Goal: Information Seeking & Learning: Learn about a topic

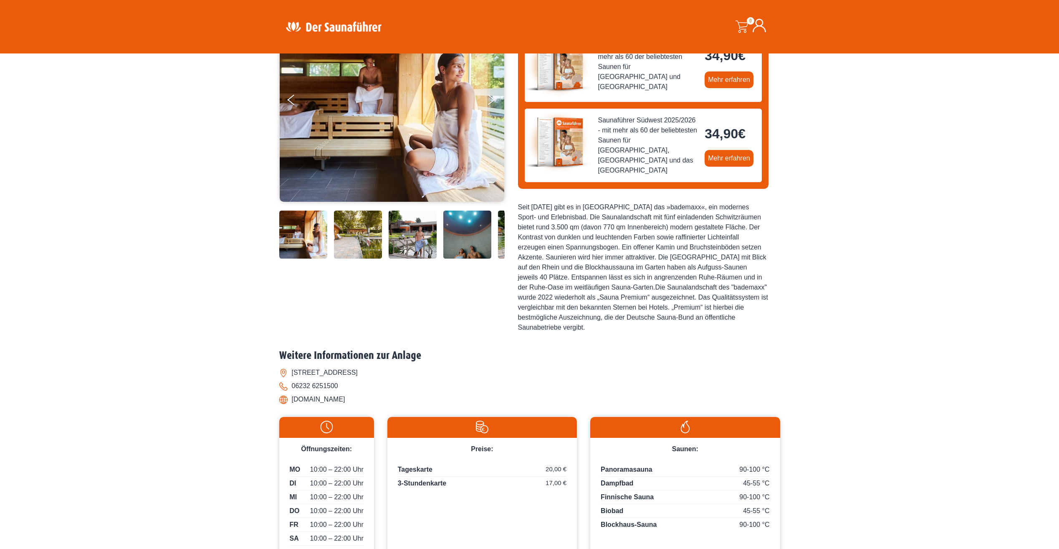
scroll to position [111, 0]
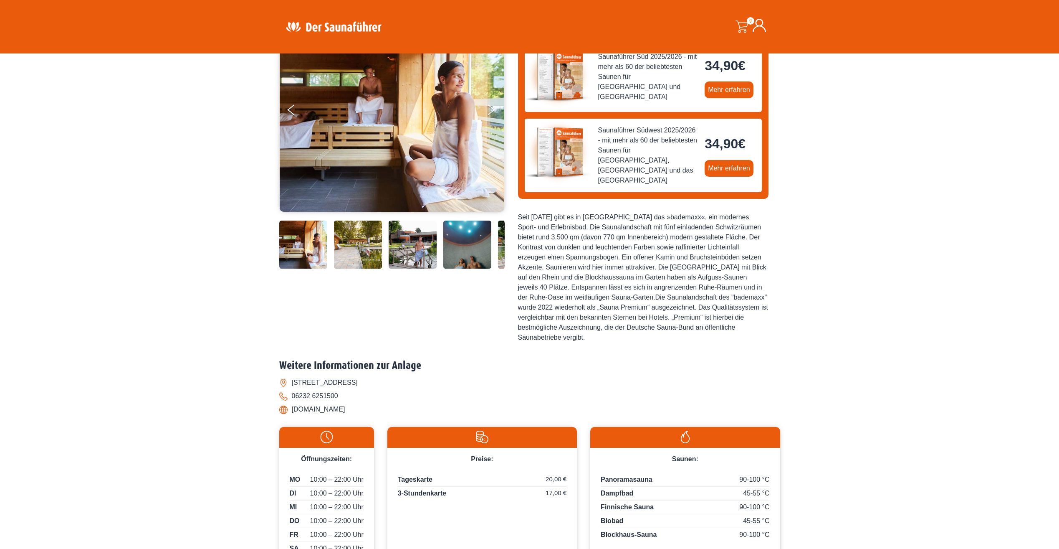
click at [343, 164] on img at bounding box center [392, 109] width 225 height 205
click at [344, 164] on img at bounding box center [392, 109] width 225 height 205
click at [288, 108] on button "Previous" at bounding box center [298, 111] width 21 height 21
click at [490, 107] on icon "Next" at bounding box center [491, 108] width 8 height 5
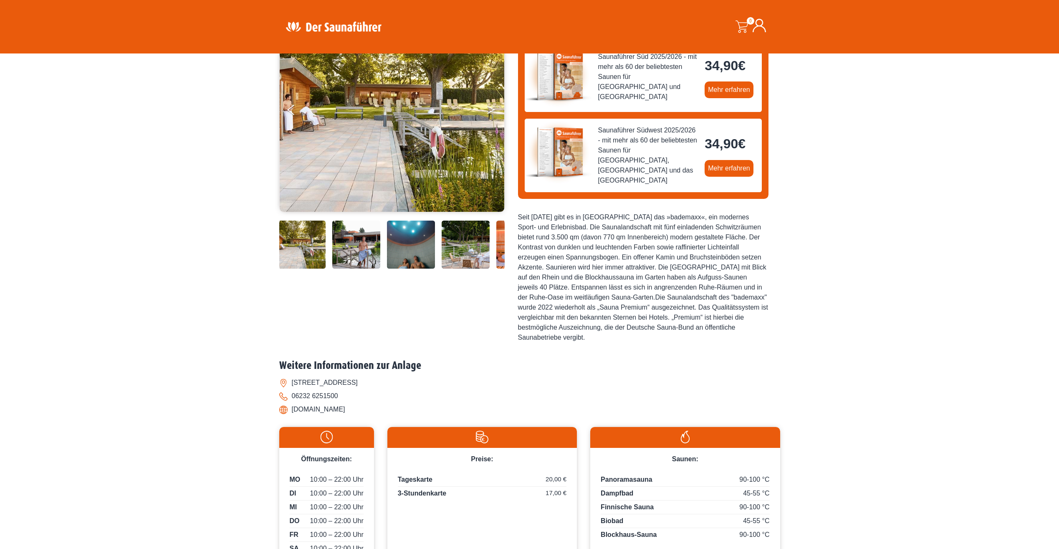
click at [491, 111] on icon "Next" at bounding box center [491, 111] width 8 height 5
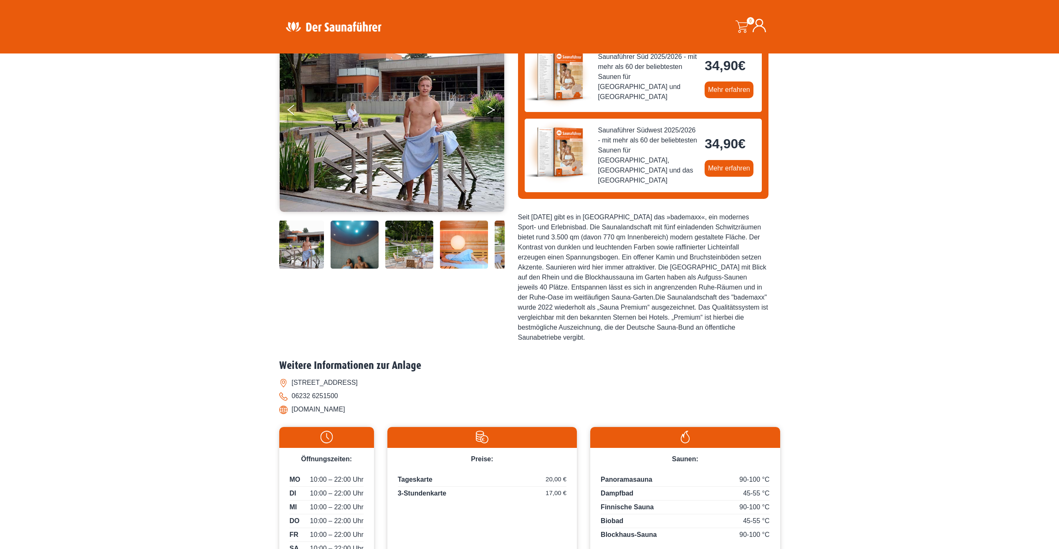
click at [491, 111] on icon "Next" at bounding box center [491, 111] width 8 height 5
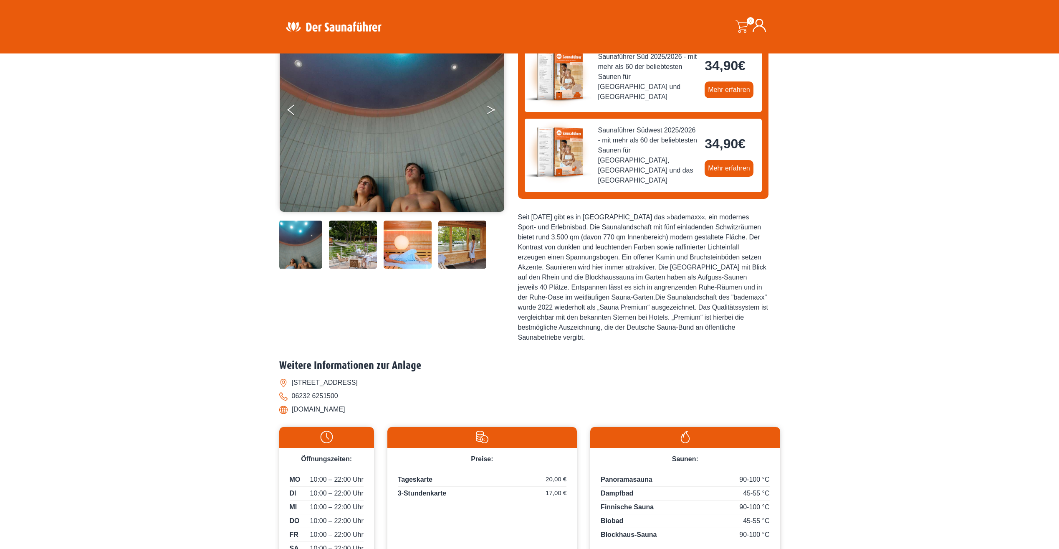
click at [491, 111] on icon "Next" at bounding box center [491, 111] width 8 height 5
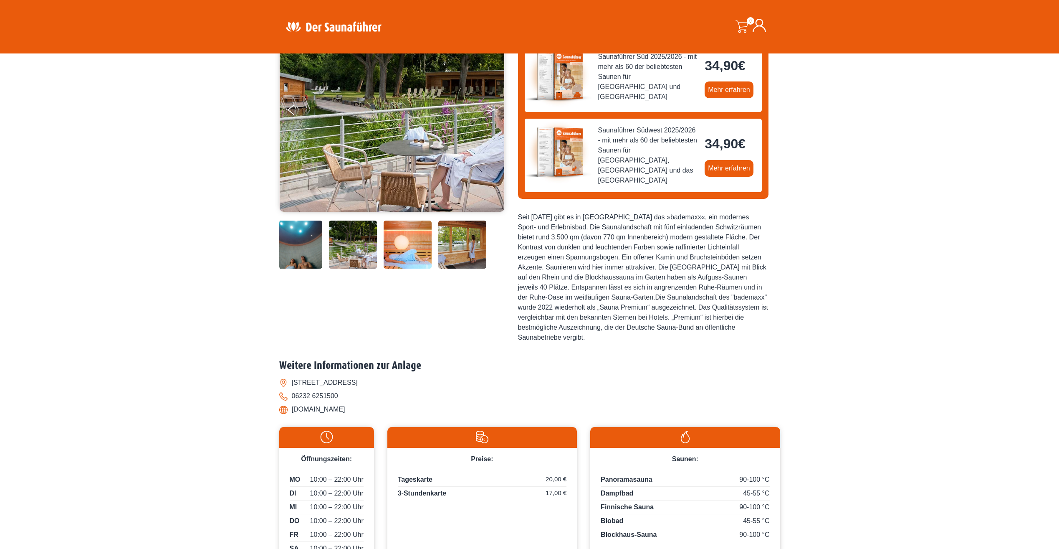
click at [491, 111] on icon "Next" at bounding box center [491, 111] width 8 height 5
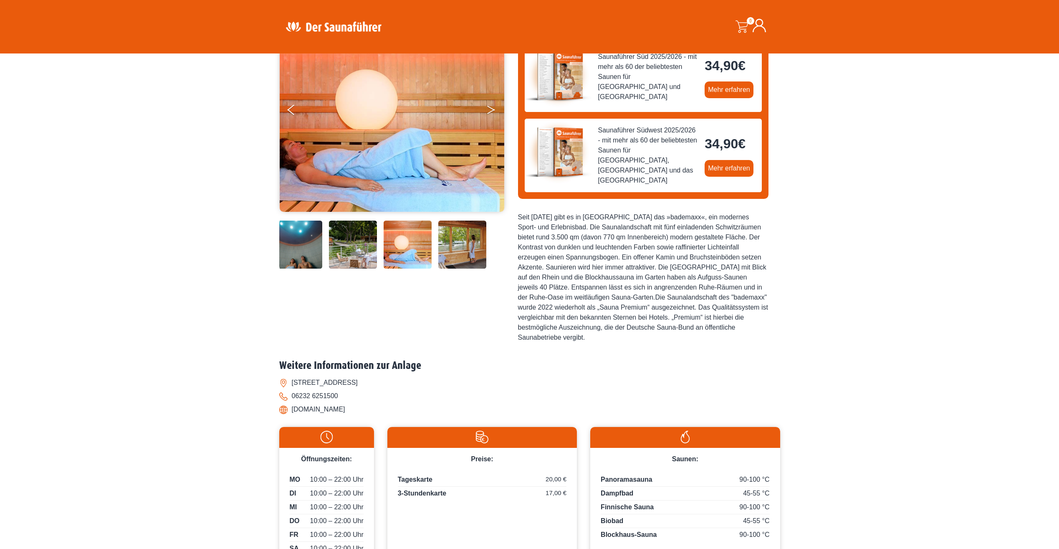
click at [491, 111] on icon "Next" at bounding box center [491, 111] width 8 height 5
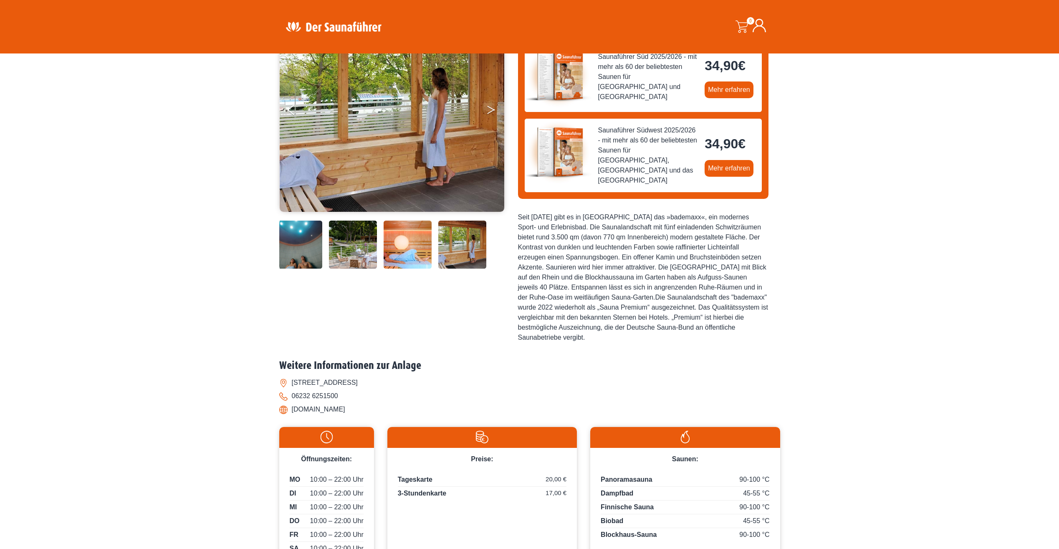
click at [491, 111] on icon "Next" at bounding box center [491, 111] width 8 height 5
click at [492, 109] on icon "Next" at bounding box center [491, 108] width 8 height 5
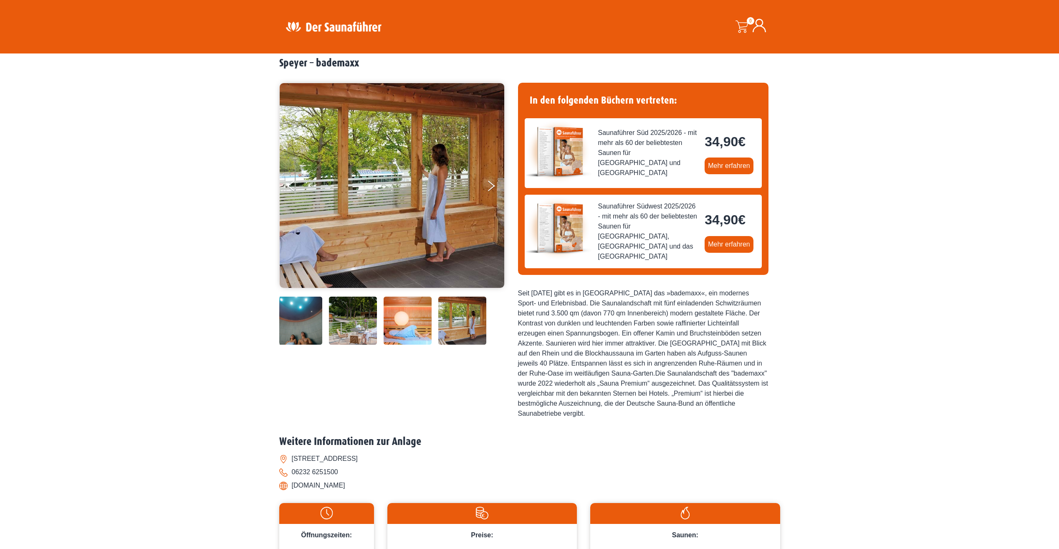
scroll to position [0, 0]
